Goal: Task Accomplishment & Management: Complete application form

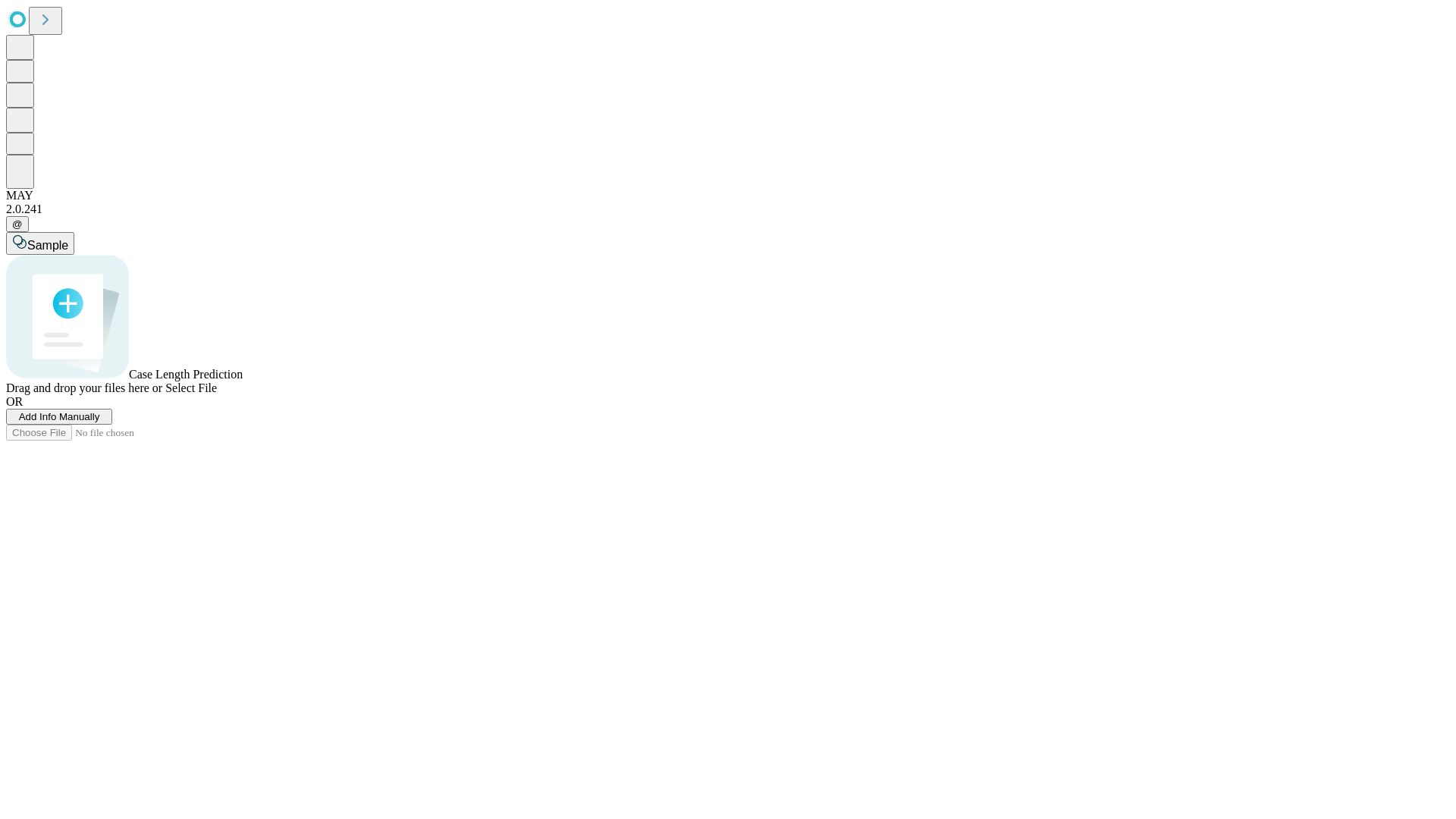
click at [100, 423] on span "Add Info Manually" at bounding box center [60, 416] width 81 height 11
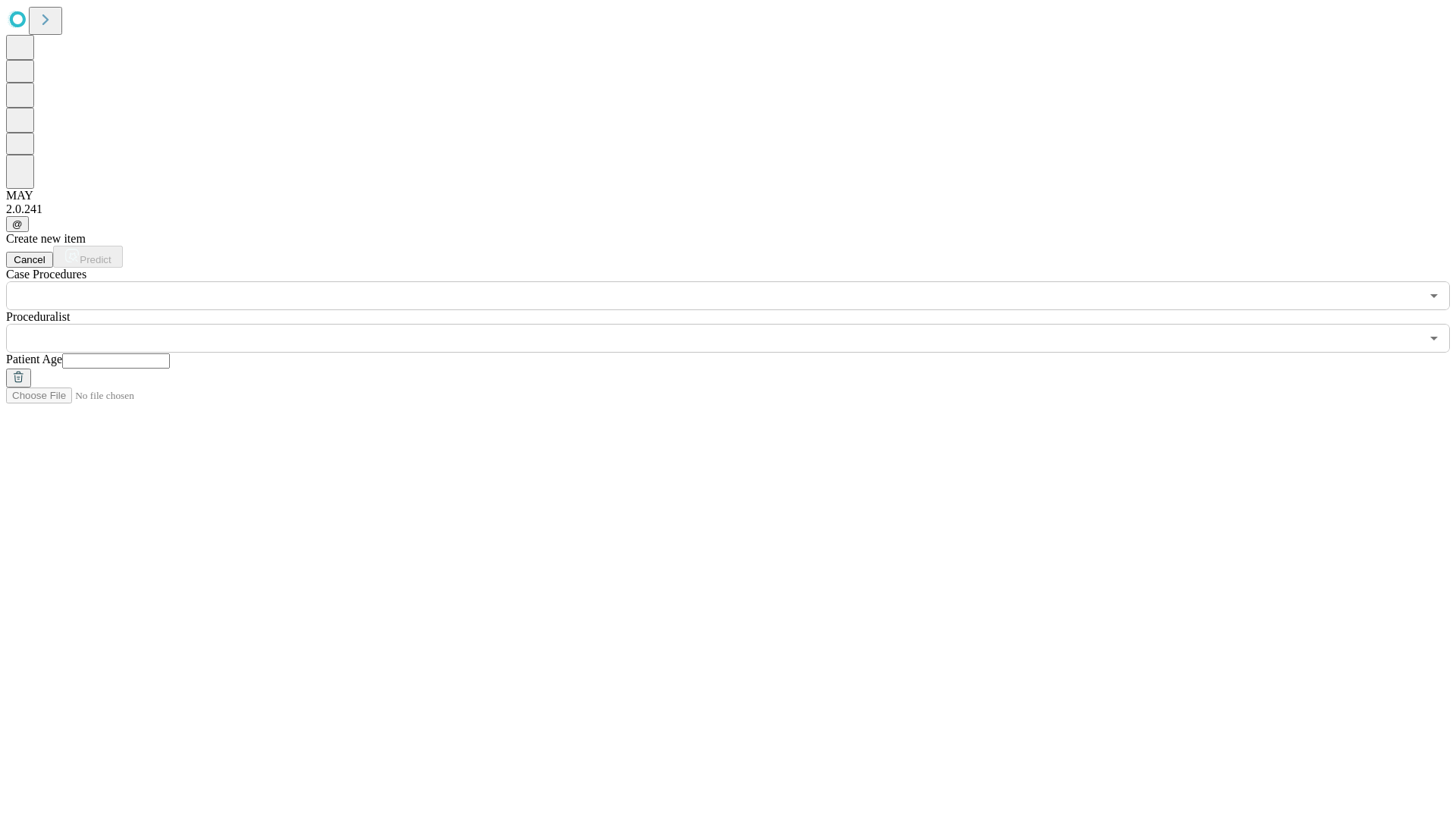
click at [170, 354] on input "text" at bounding box center [116, 362] width 108 height 16
type input "**"
click at [738, 324] on input "text" at bounding box center [712, 337] width 1414 height 28
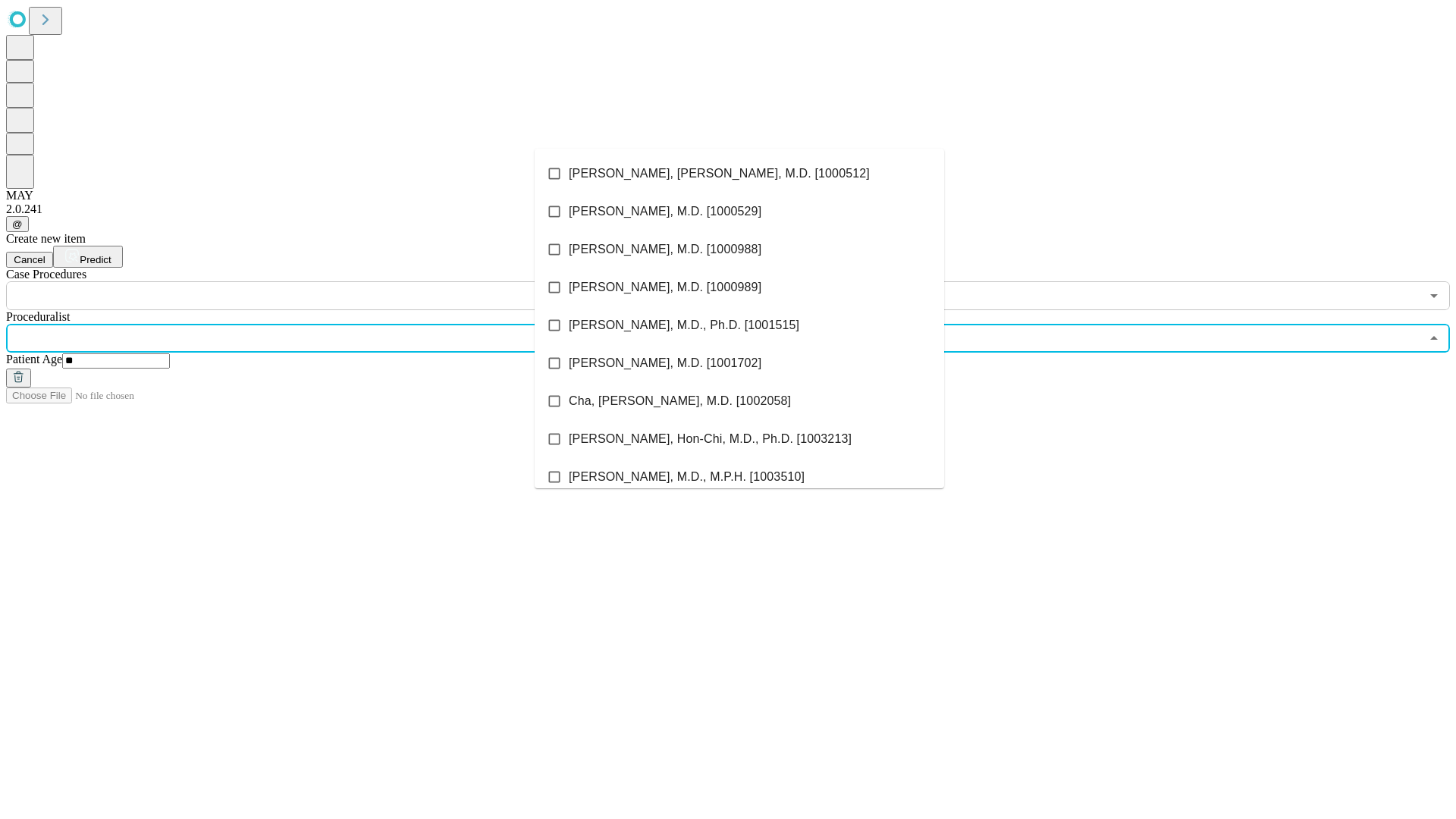
click at [739, 173] on li "[PERSON_NAME], [PERSON_NAME], M.D. [1000512]" at bounding box center [739, 173] width 410 height 38
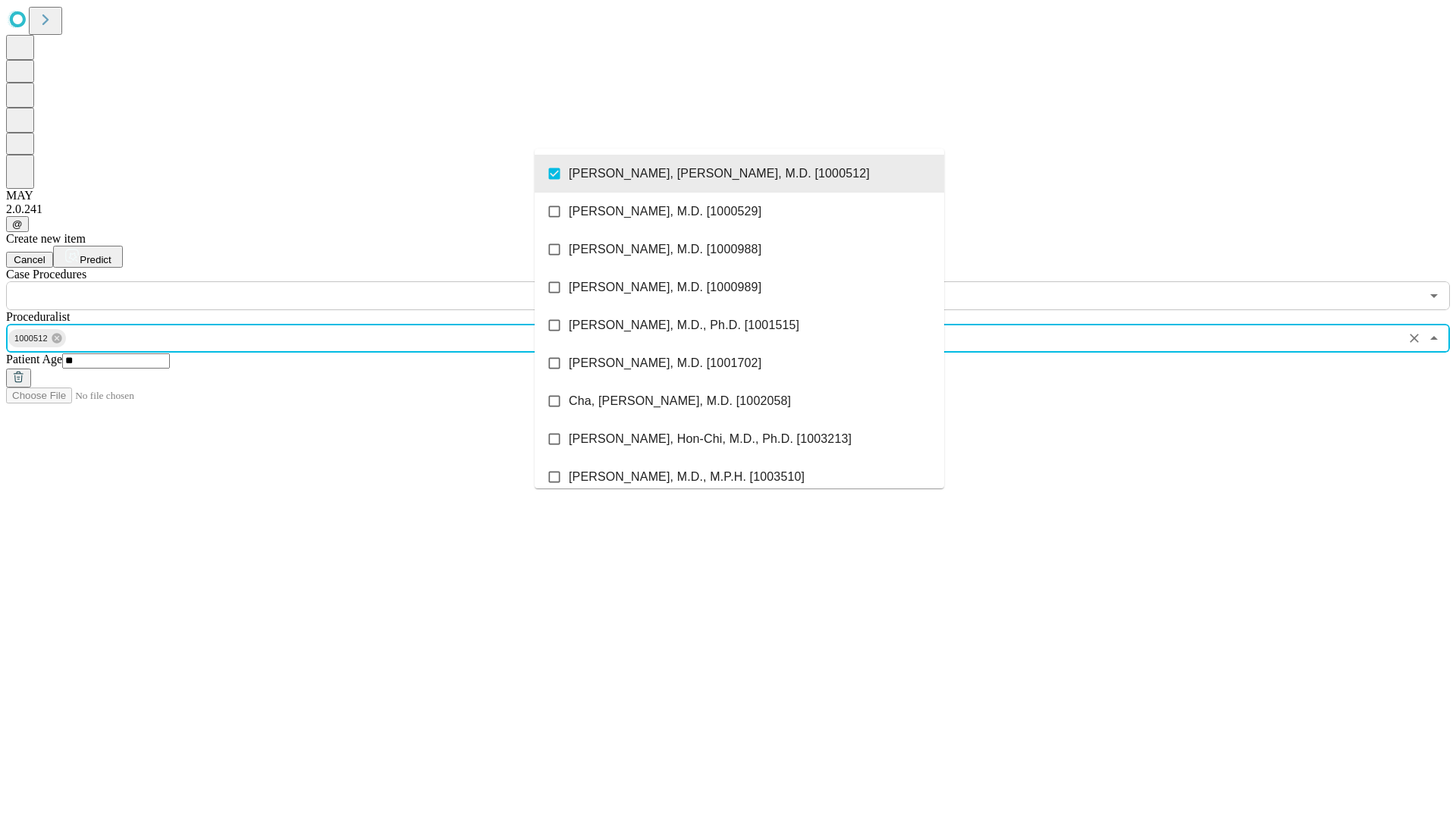
click at [318, 281] on input "text" at bounding box center [712, 295] width 1414 height 28
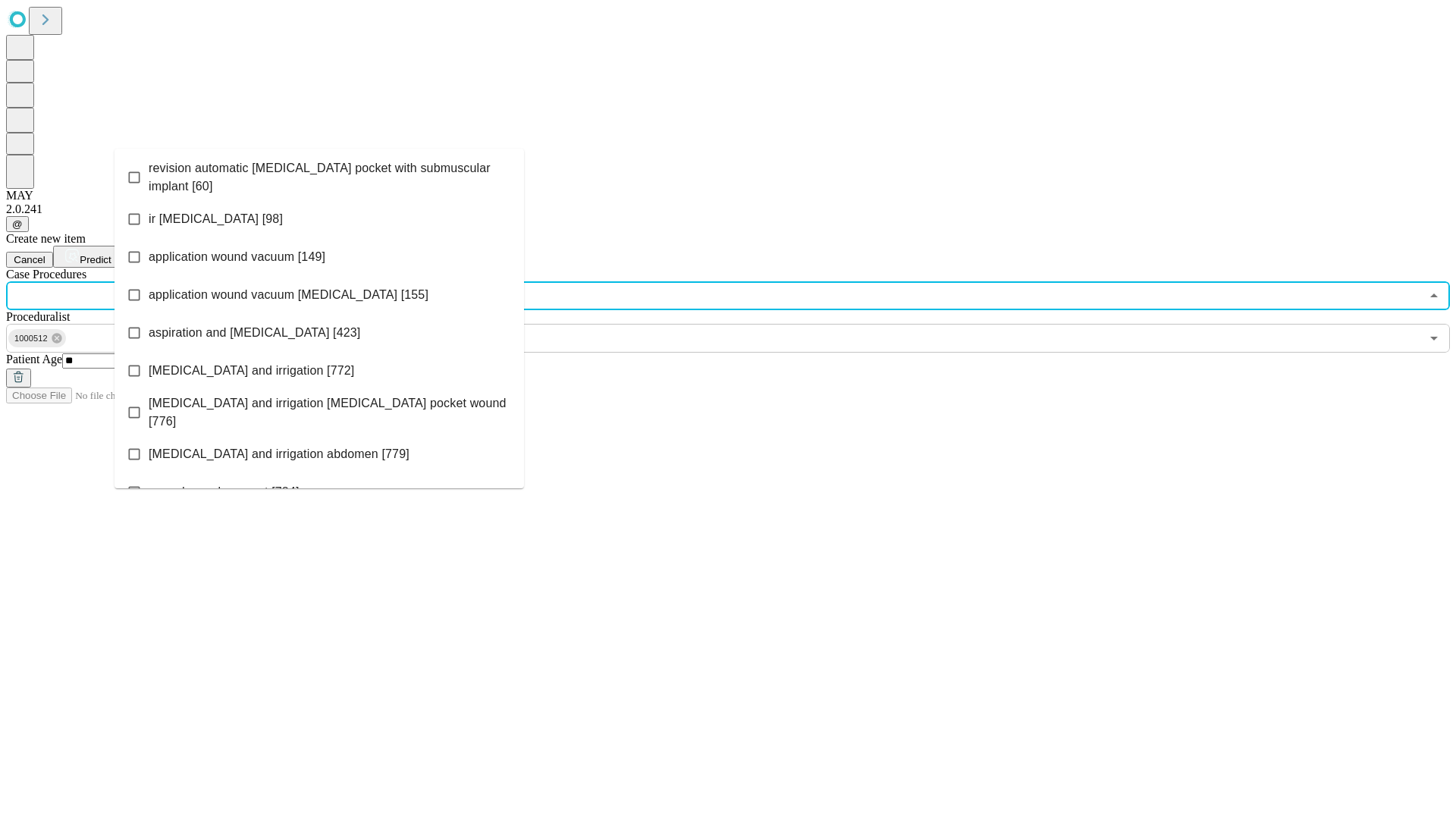
click at [319, 173] on span "revision automatic [MEDICAL_DATA] pocket with submuscular implant [60]" at bounding box center [329, 178] width 363 height 36
